Goal: Check status: Check status

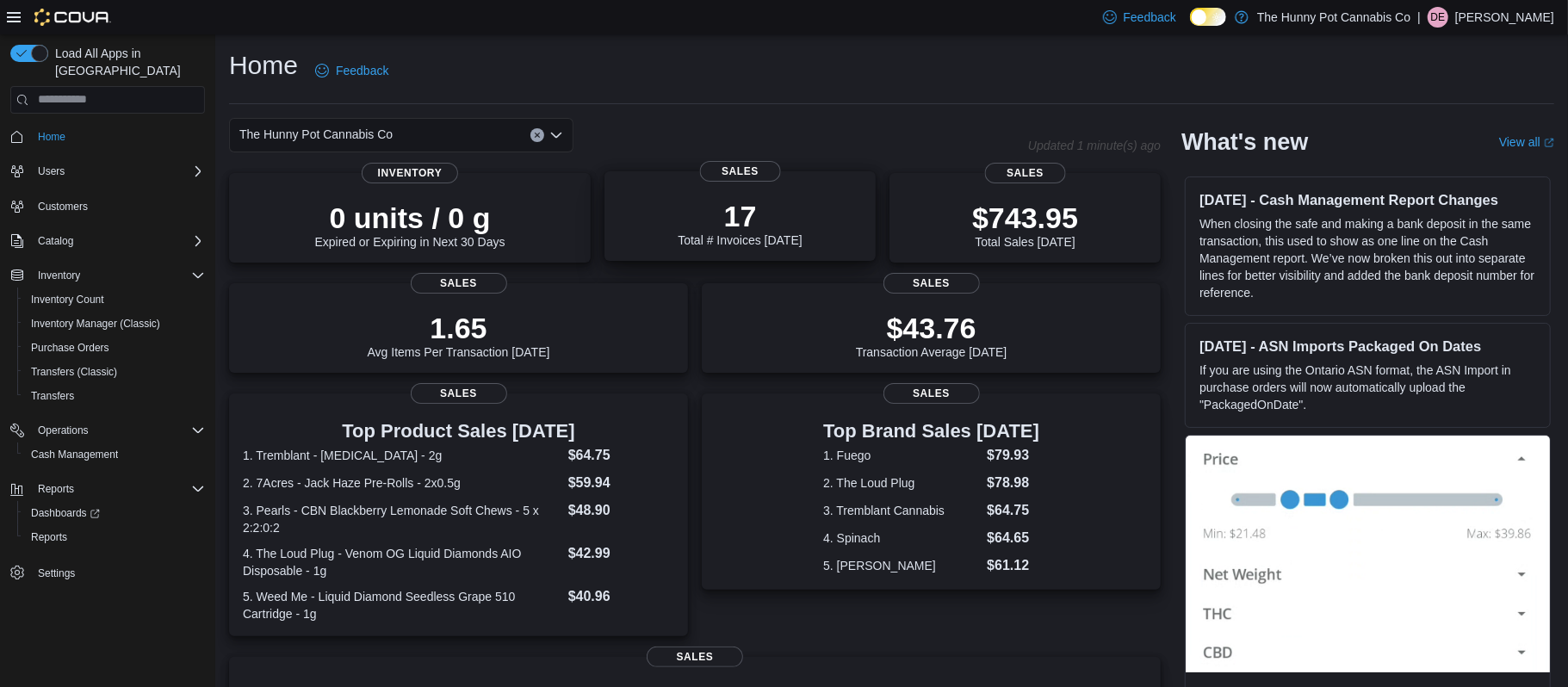
click at [691, 214] on p "17" at bounding box center [739, 216] width 124 height 34
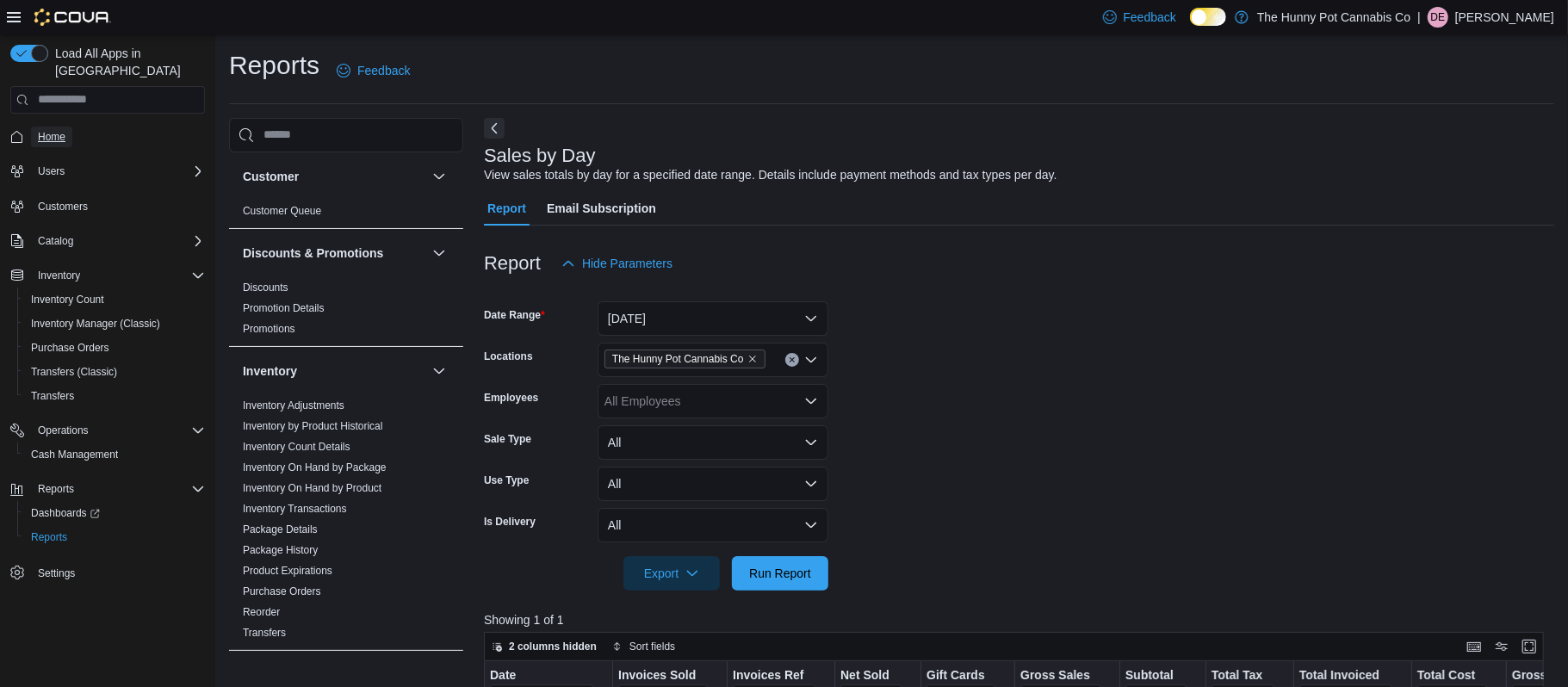
click at [59, 130] on span "Home" at bounding box center [52, 136] width 27 height 14
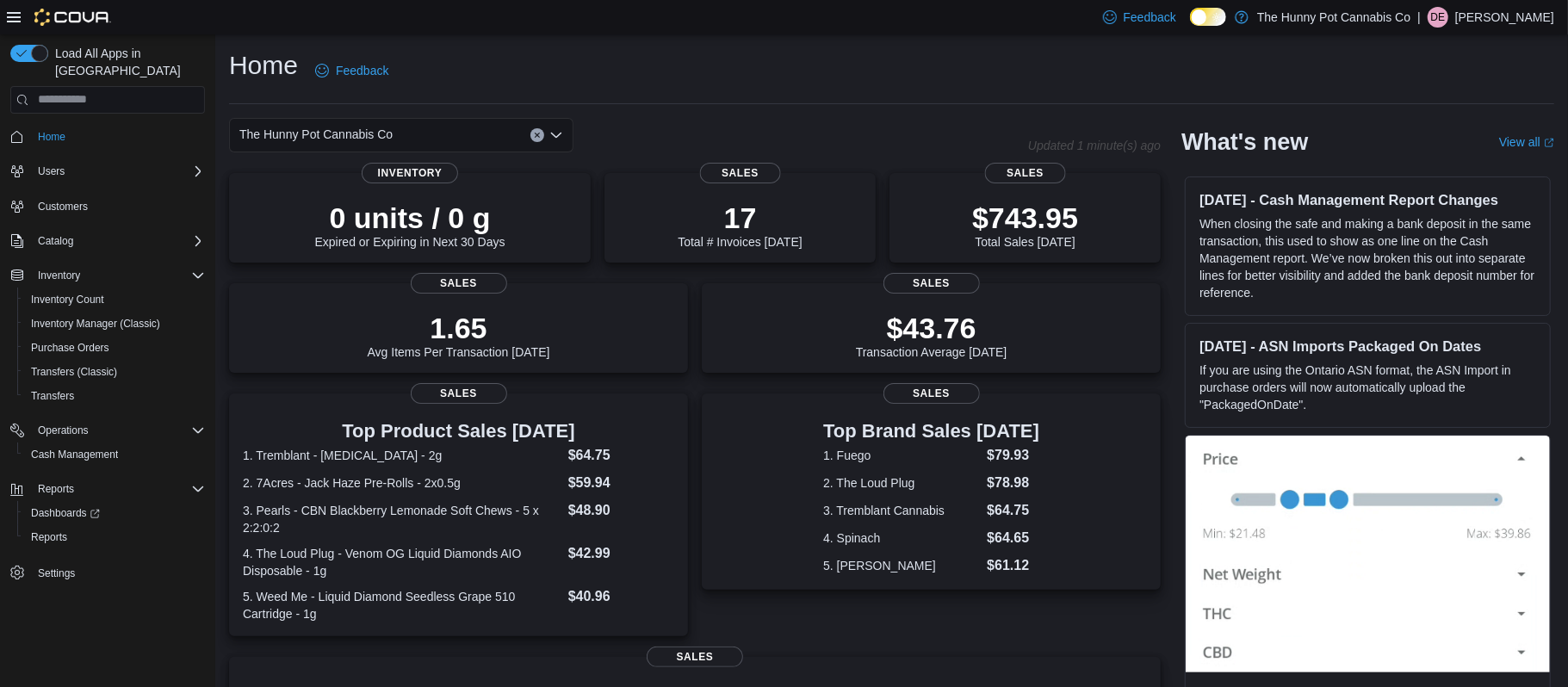
click at [1513, 26] on p "[PERSON_NAME]" at bounding box center [1505, 17] width 99 height 21
click at [1476, 157] on button "Sign Out" at bounding box center [1468, 166] width 158 height 27
